Goal: Check status

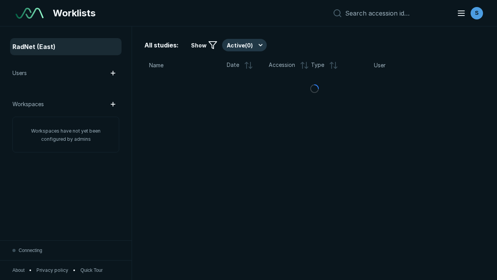
scroll to position [2122, 3237]
